Goal: Task Accomplishment & Management: Use online tool/utility

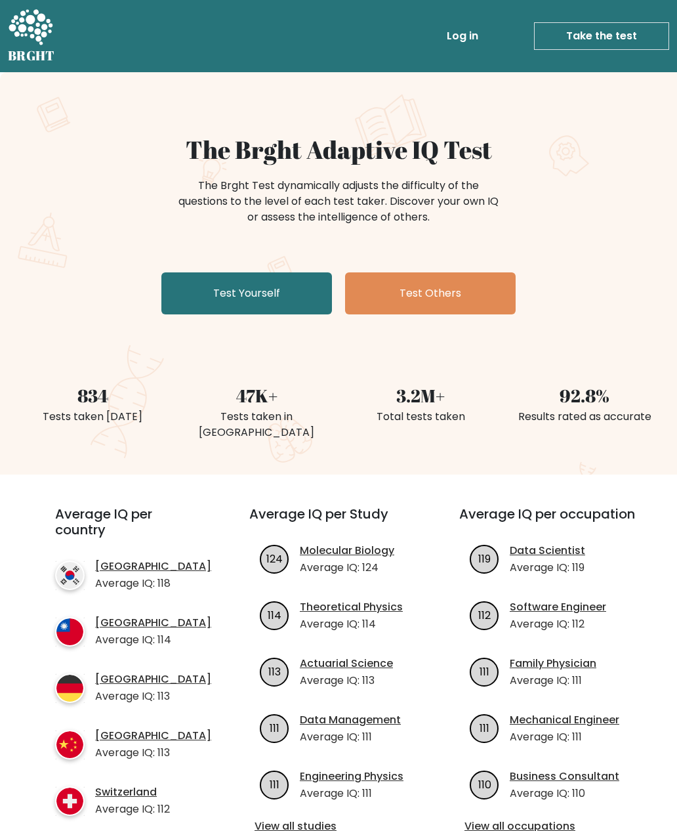
click at [615, 143] on h1 "The Brght Adaptive IQ Test" at bounding box center [338, 150] width 640 height 30
click at [262, 288] on link "Test Yourself" at bounding box center [246, 293] width 171 height 42
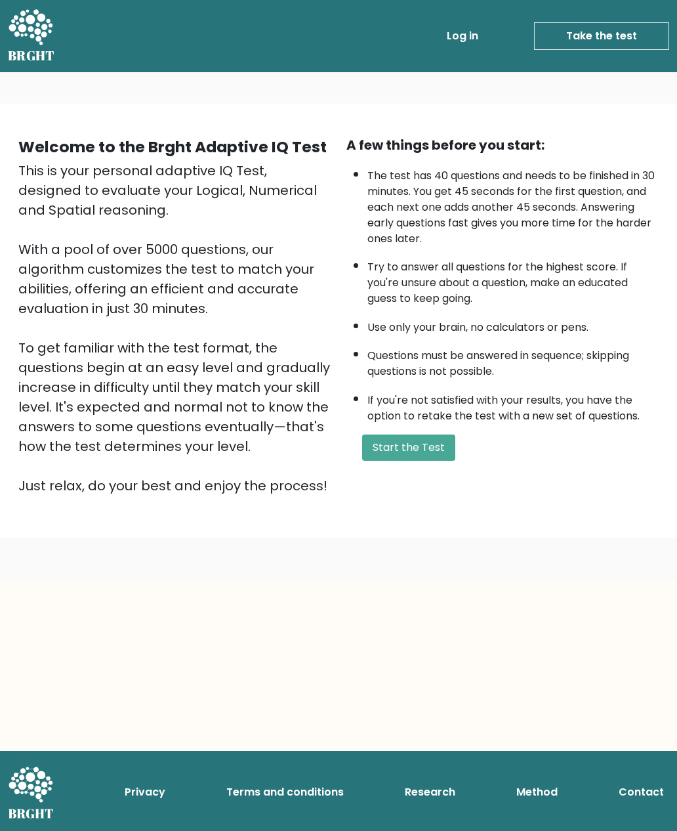
click at [405, 461] on button "Start the Test" at bounding box center [408, 447] width 93 height 26
click at [379, 461] on button "Start the Test" at bounding box center [408, 447] width 93 height 26
click at [396, 461] on button "Start the Test" at bounding box center [408, 447] width 93 height 26
click at [398, 461] on button "Start the Test" at bounding box center [408, 447] width 93 height 26
click at [400, 461] on button "Start the Test" at bounding box center [408, 447] width 93 height 26
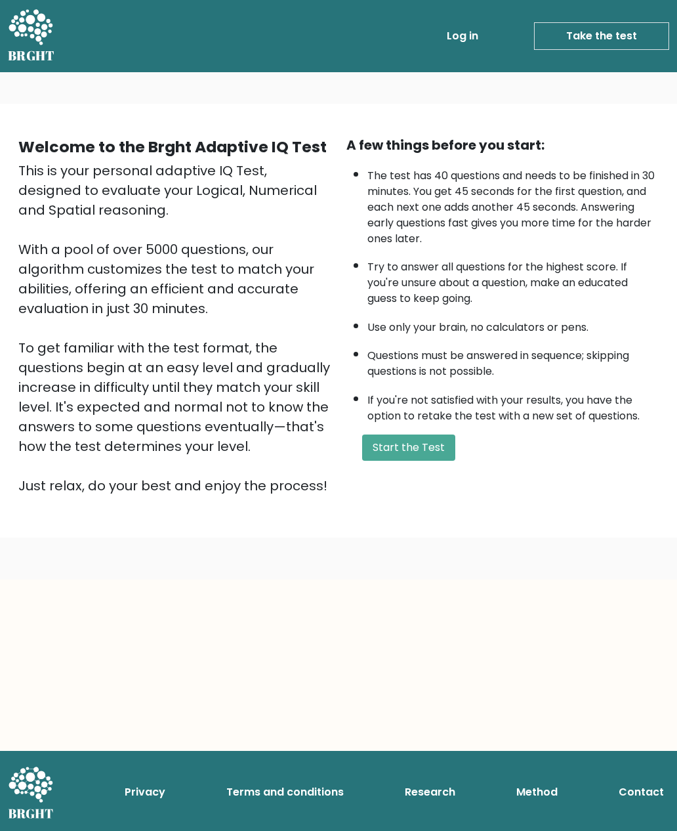
click at [421, 446] on div "A few things before you start: The test has 40 questions and needs to be finish…" at bounding box center [503, 315] width 328 height 360
click at [631, 48] on link "Take the test" at bounding box center [601, 36] width 135 height 28
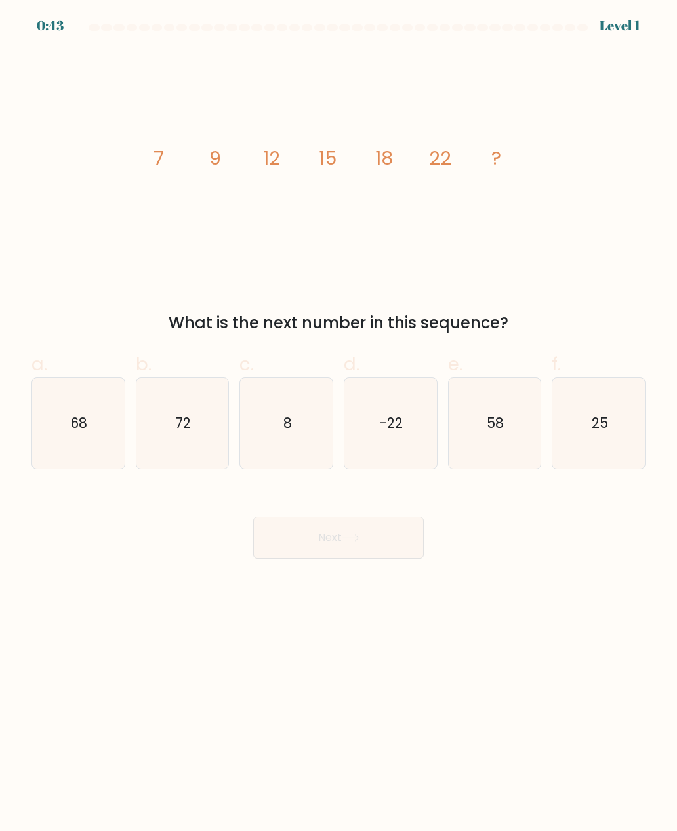
click at [444, 403] on div "e. 58" at bounding box center [495, 409] width 104 height 119
click at [428, 411] on icon "-22" at bounding box center [390, 423] width 91 height 91
click at [339, 415] on input "d. -22" at bounding box center [339, 419] width 1 height 9
radio input "true"
click at [425, 413] on icon "-22" at bounding box center [390, 423] width 89 height 89
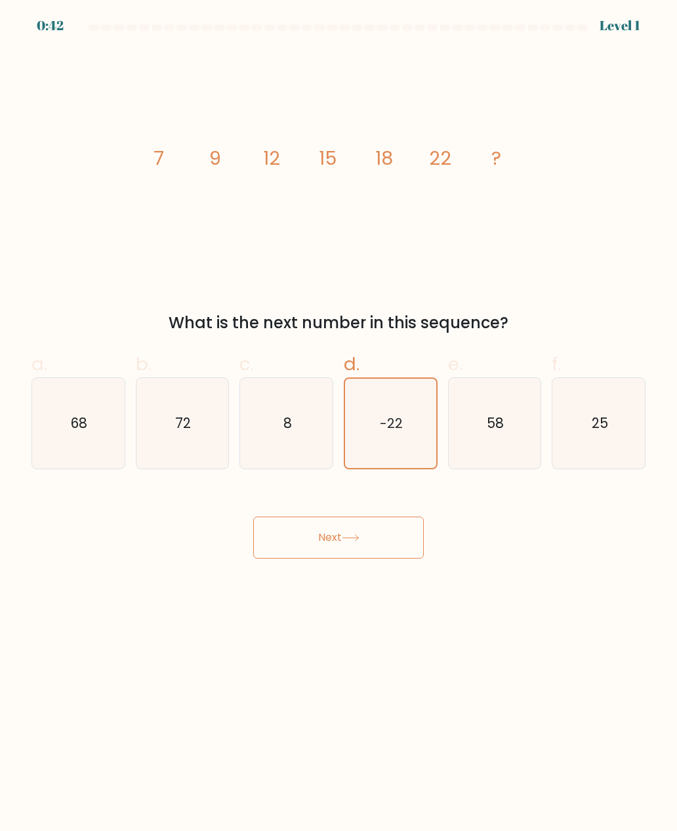
click at [339, 415] on input "d. -22" at bounding box center [339, 419] width 1 height 9
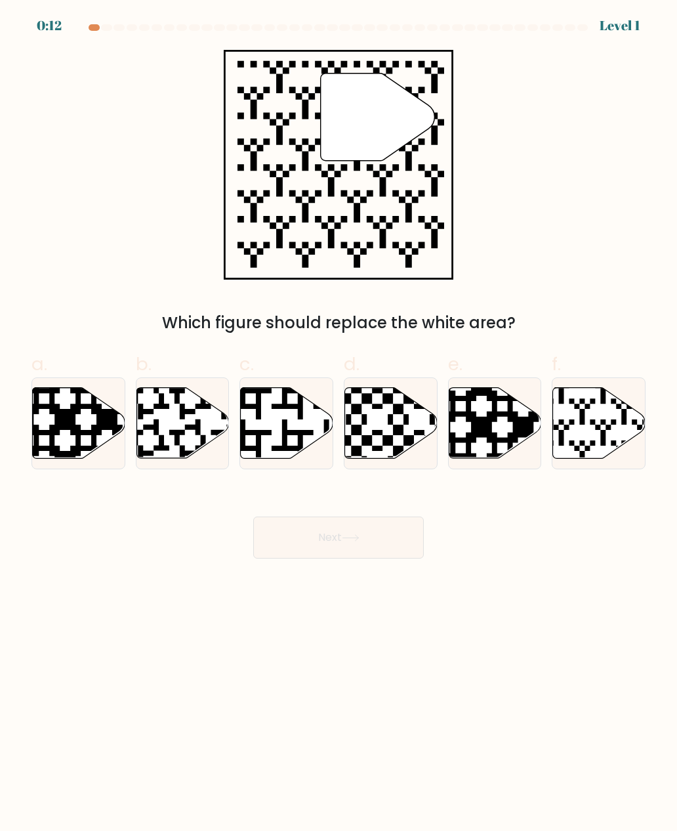
click at [601, 426] on icon at bounding box center [599, 423] width 93 height 71
click at [339, 424] on input "f." at bounding box center [339, 419] width 1 height 9
radio input "true"
click at [410, 537] on button "Next" at bounding box center [338, 537] width 171 height 42
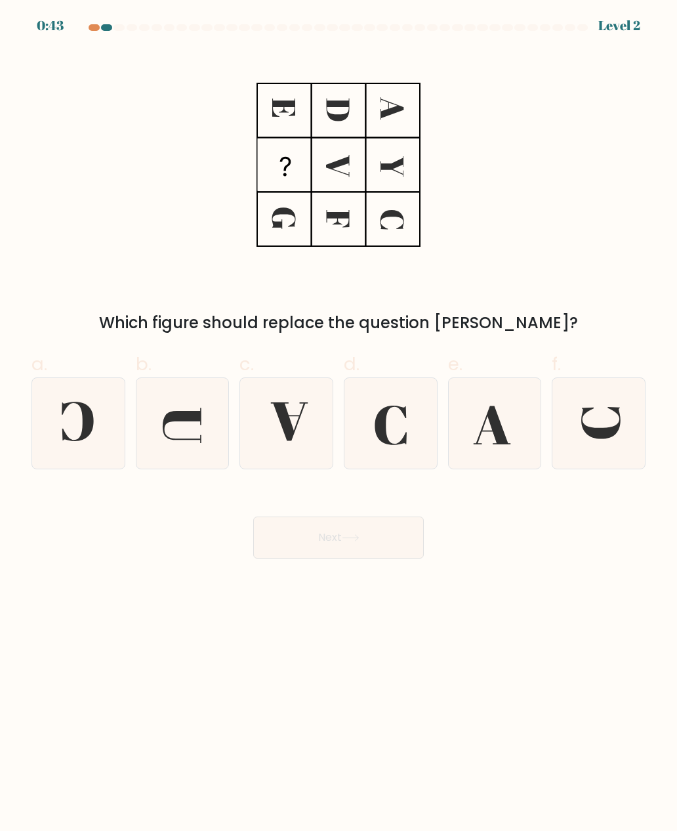
click at [194, 430] on icon at bounding box center [182, 423] width 91 height 91
click at [339, 424] on input "b." at bounding box center [339, 419] width 1 height 9
radio input "true"
click at [328, 539] on button "Next" at bounding box center [338, 537] width 171 height 42
